Goal: Navigation & Orientation: Find specific page/section

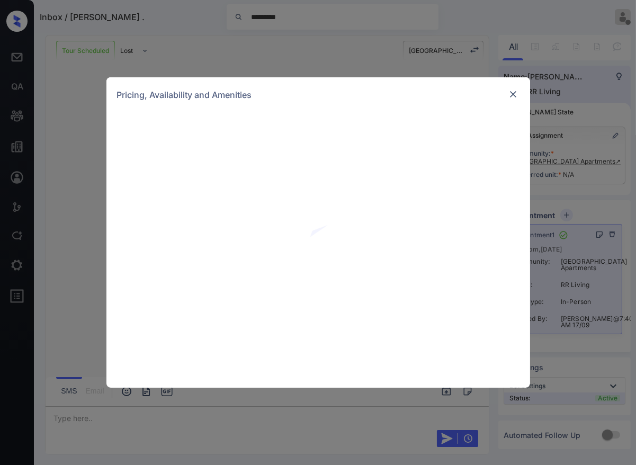
scroll to position [796, 0]
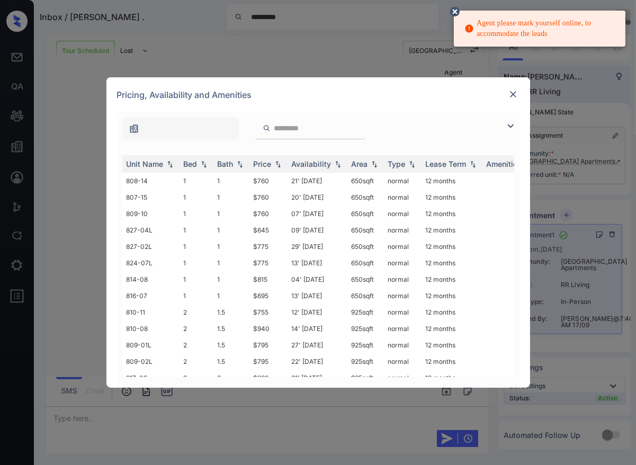
click at [511, 94] on img at bounding box center [513, 94] width 11 height 11
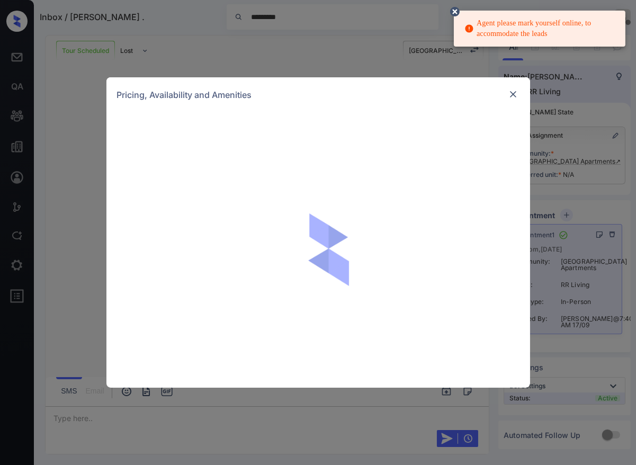
scroll to position [972, 0]
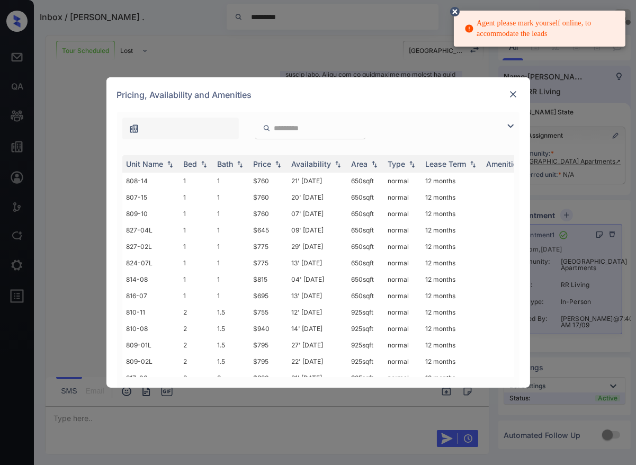
click at [511, 101] on div at bounding box center [513, 94] width 13 height 13
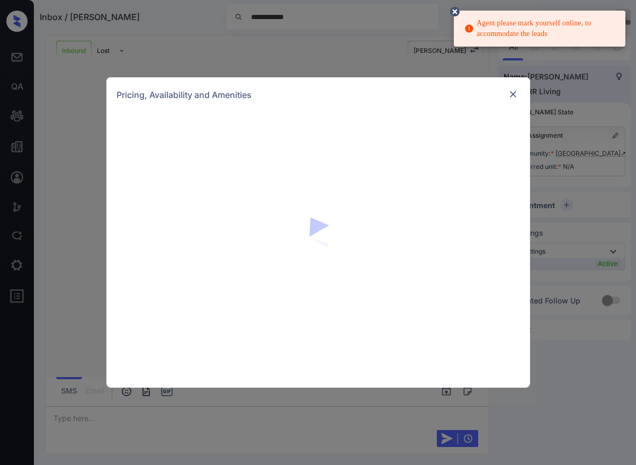
scroll to position [520, 0]
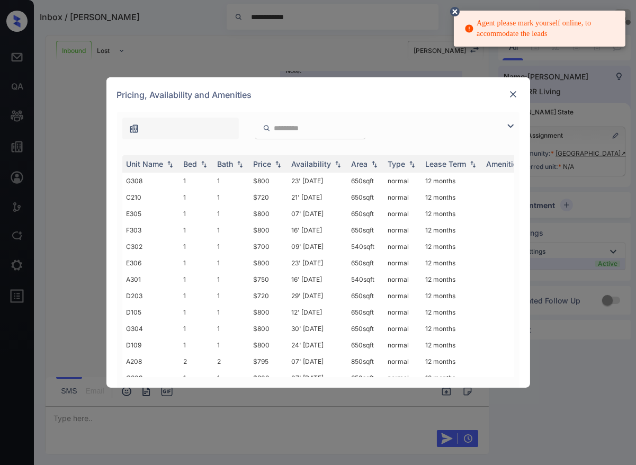
click at [508, 90] on img at bounding box center [513, 94] width 11 height 11
